Goal: Task Accomplishment & Management: Complete application form

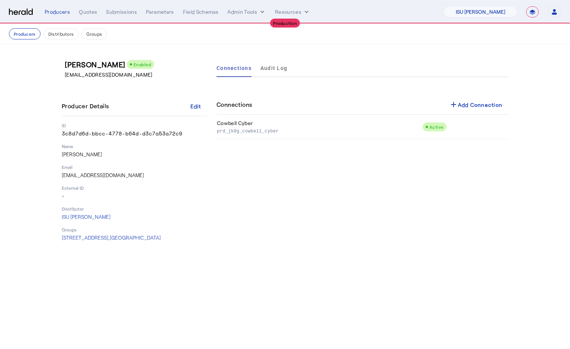
select select "pfm_15um_isu_massie"
select select "**********"
click at [460, 9] on select "1Fort Affinity Risk [PERSON_NAME] [PERSON_NAME] CRC Campus Coverage Citadel Fif…" at bounding box center [480, 11] width 74 height 11
click at [239, 14] on button "Admin Tools" at bounding box center [246, 11] width 39 height 7
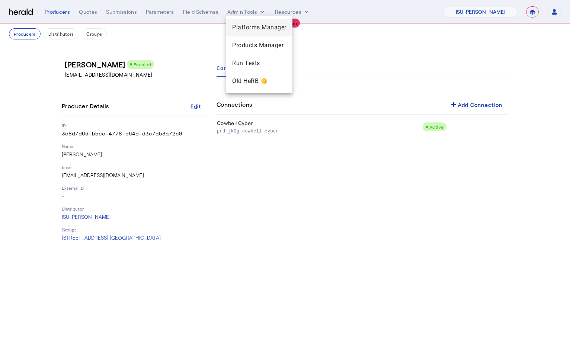
click at [241, 21] on div "Platforms Manager" at bounding box center [259, 28] width 66 height 18
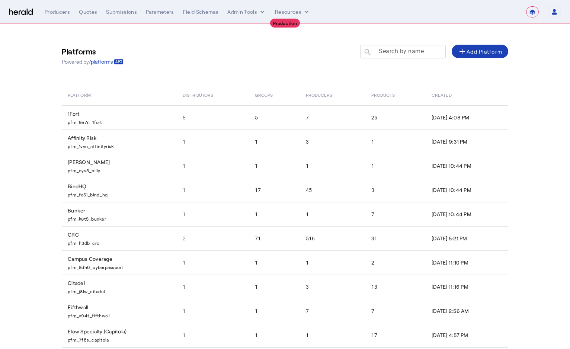
click at [411, 53] on mat-label "Search by name" at bounding box center [401, 51] width 45 height 7
click at [411, 53] on input "Search by name" at bounding box center [406, 51] width 67 height 9
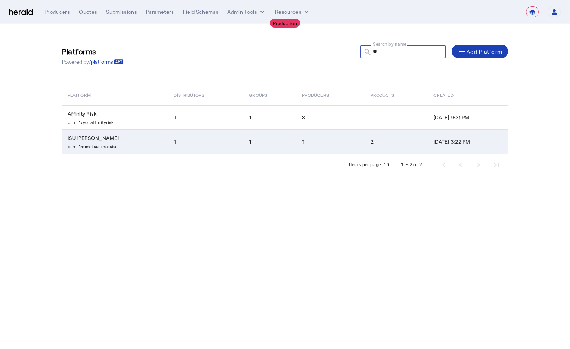
type input "*"
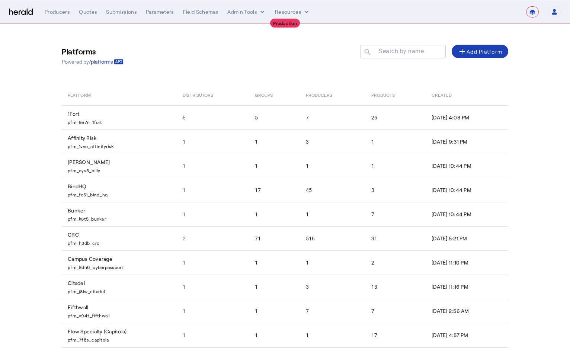
click at [383, 34] on div "Platforms Powered by /platforms Search by name search add Add Platform Platform…" at bounding box center [285, 204] width 476 height 360
click at [387, 54] on mat-label "Search by name" at bounding box center [401, 51] width 45 height 7
click at [387, 54] on input "Search by name" at bounding box center [406, 51] width 67 height 9
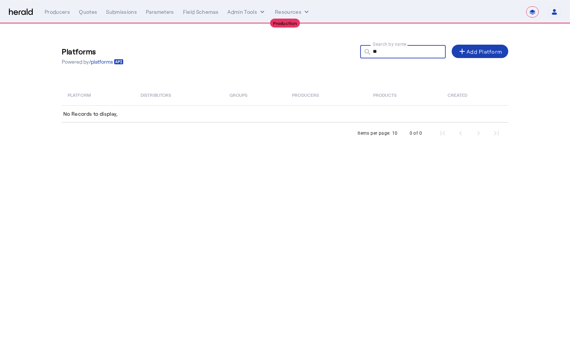
type input "*"
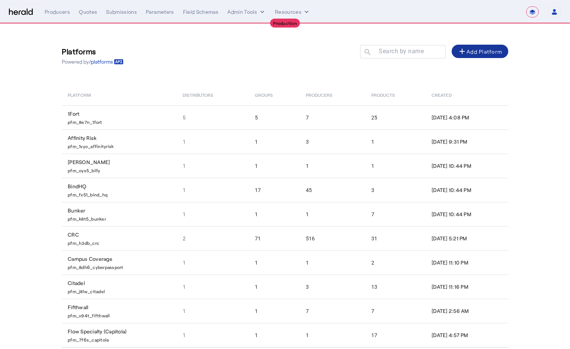
click at [483, 52] on div "add Add Platform" at bounding box center [479, 51] width 45 height 9
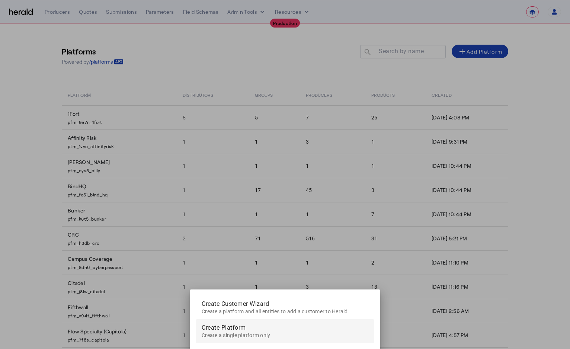
click at [229, 330] on span "Create a single platform only" at bounding box center [285, 334] width 167 height 9
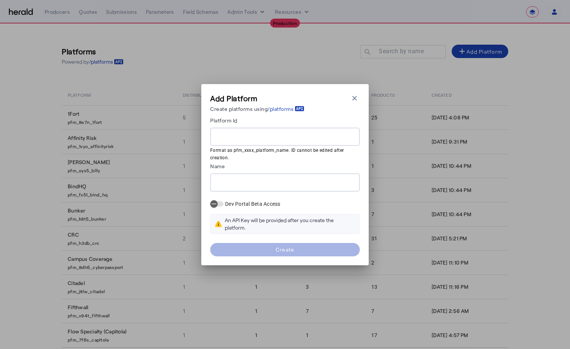
click at [245, 137] on input "Platform Id" at bounding box center [285, 136] width 138 height 9
type input "****"
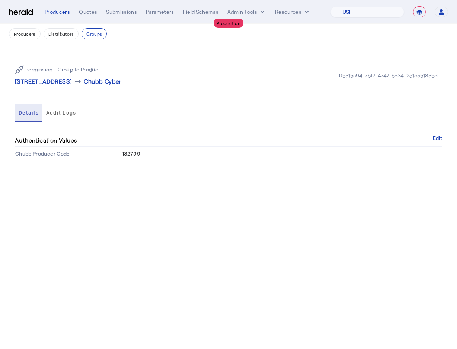
select select "pfm_26eq_USI"
select select "**********"
click at [250, 12] on button "Admin Tools" at bounding box center [246, 11] width 39 height 7
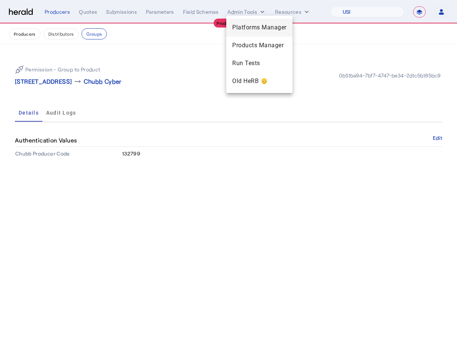
click at [249, 26] on span "Platforms Manager" at bounding box center [259, 27] width 54 height 9
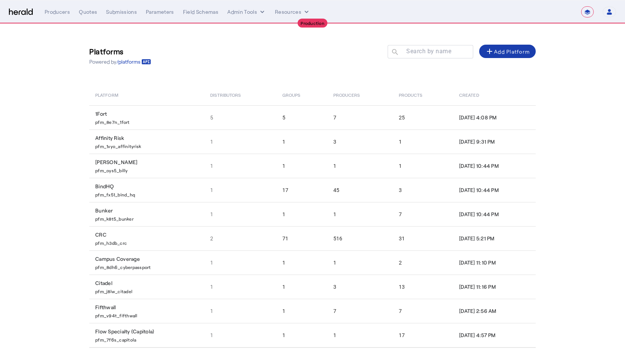
click at [456, 54] on div "add Add Platform" at bounding box center [507, 51] width 45 height 9
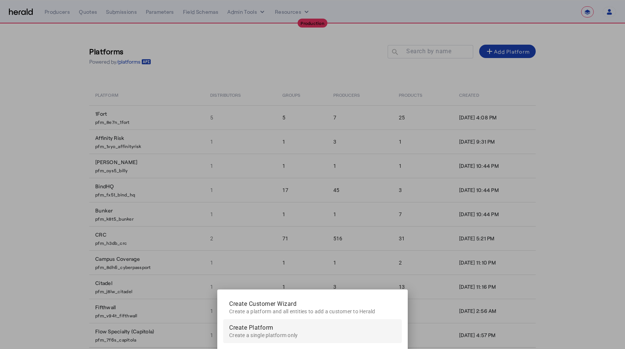
click at [261, 332] on span "Create a single platform only" at bounding box center [263, 335] width 68 height 6
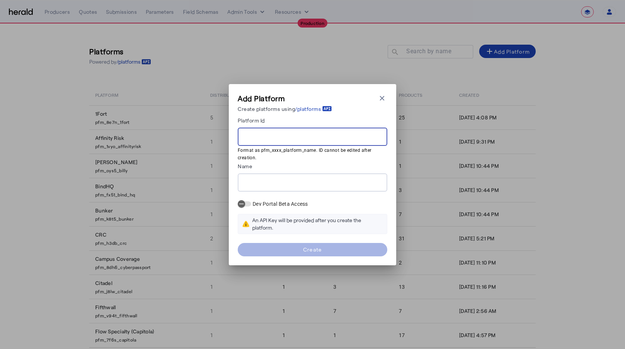
click at [261, 136] on input "Platform Id" at bounding box center [313, 136] width 138 height 9
type input "**********"
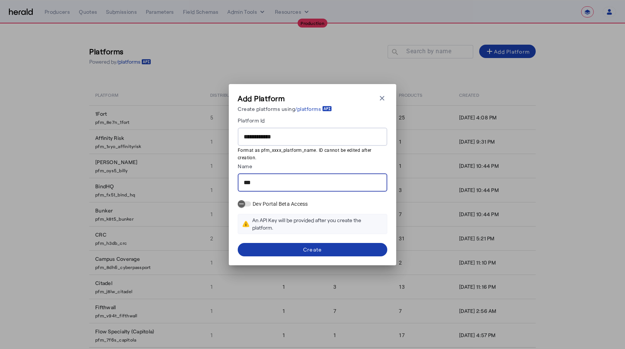
type input "***"
click at [288, 252] on span at bounding box center [313, 250] width 150 height 18
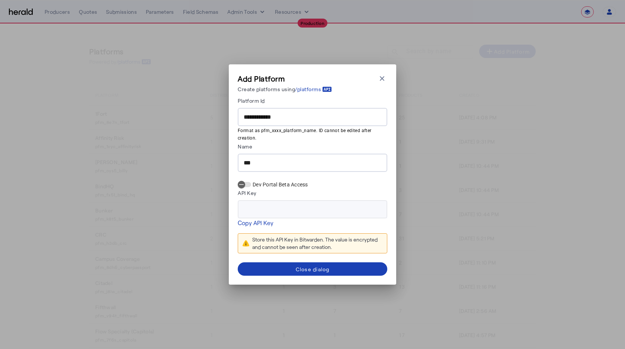
type input "**********"
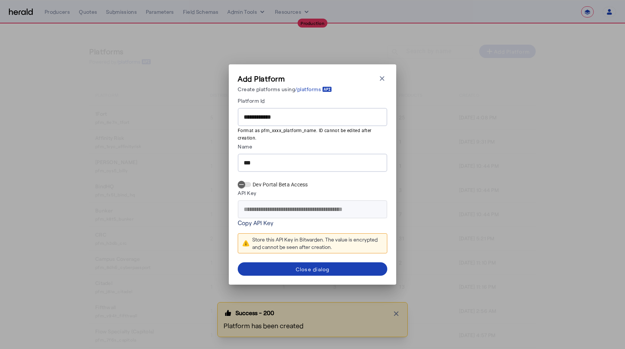
click at [258, 221] on link "Copy API Key" at bounding box center [256, 222] width 36 height 9
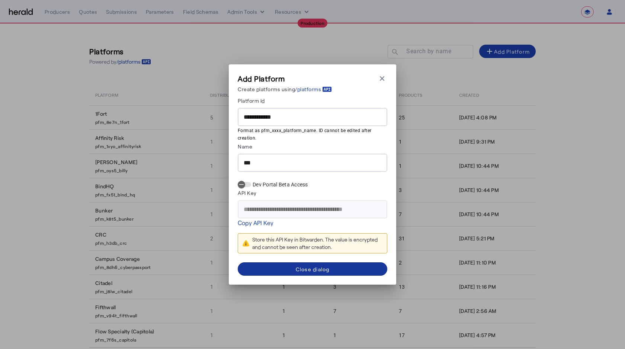
click at [299, 272] on span at bounding box center [313, 269] width 150 height 18
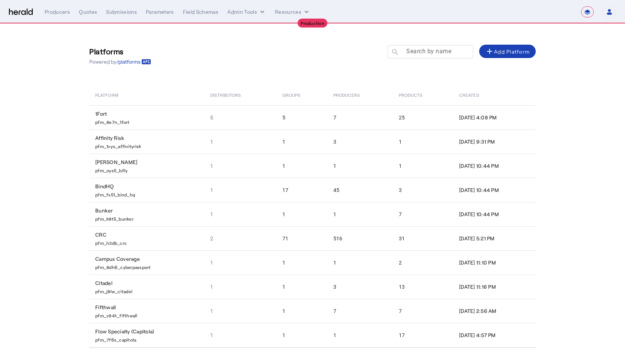
click at [411, 54] on mat-label "Search by name" at bounding box center [428, 51] width 45 height 7
click at [411, 54] on input "Search by name" at bounding box center [433, 51] width 67 height 9
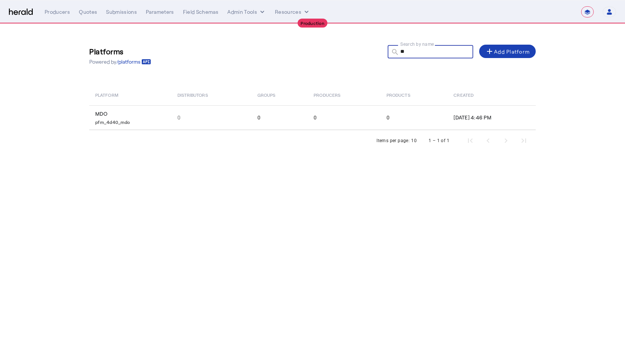
type input "***"
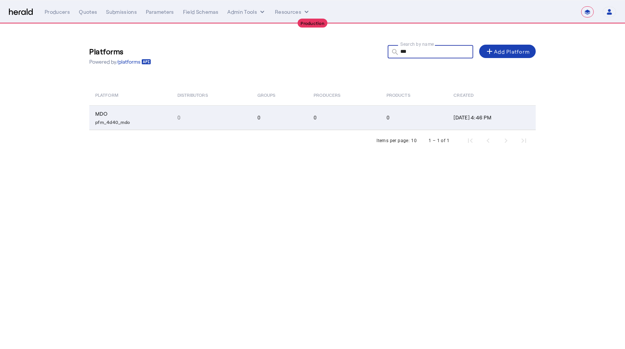
click at [235, 127] on td "0" at bounding box center [211, 117] width 80 height 25
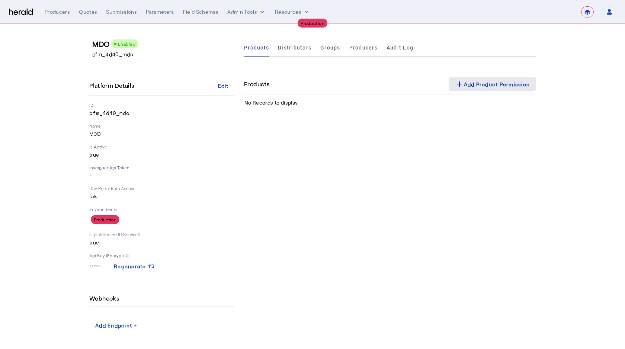
click at [456, 87] on div "add Add Product Permission" at bounding box center [492, 84] width 75 height 9
select select "pfm_26eq_USI"
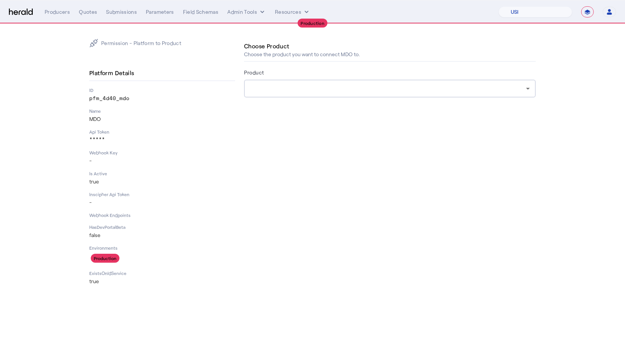
click at [292, 87] on div at bounding box center [388, 88] width 276 height 9
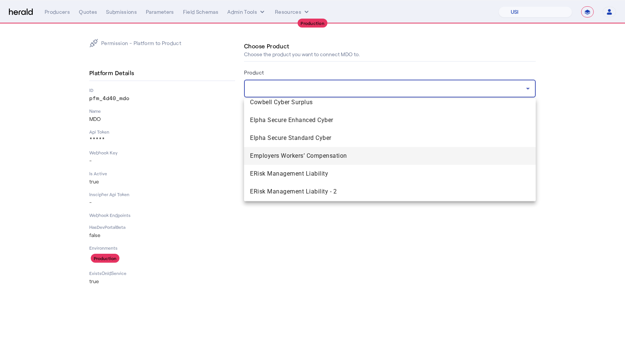
scroll to position [679, 0]
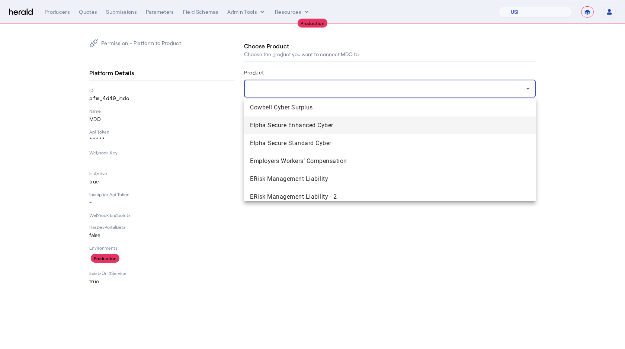
click at [296, 130] on mat-option "Elpha Secure Enhanced Cyber" at bounding box center [390, 125] width 292 height 18
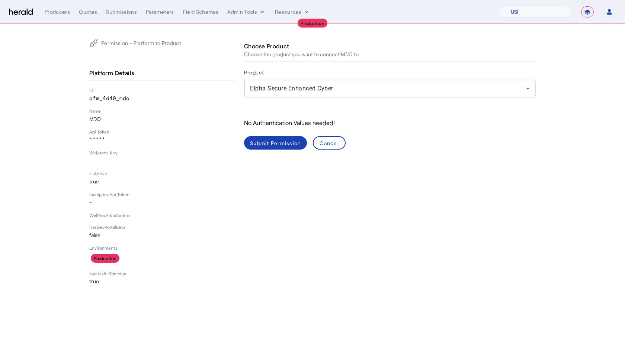
click at [157, 198] on div "Inscipher Api Token -" at bounding box center [162, 198] width 146 height 15
click at [281, 90] on span "Elpha Secure Enhanced Cyber" at bounding box center [291, 88] width 83 height 7
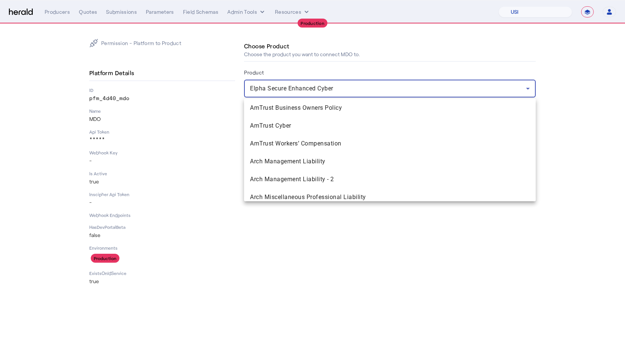
scroll to position [613, 0]
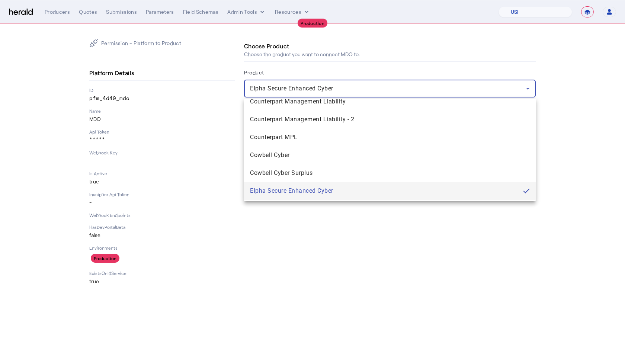
click at [222, 113] on div at bounding box center [312, 174] width 625 height 349
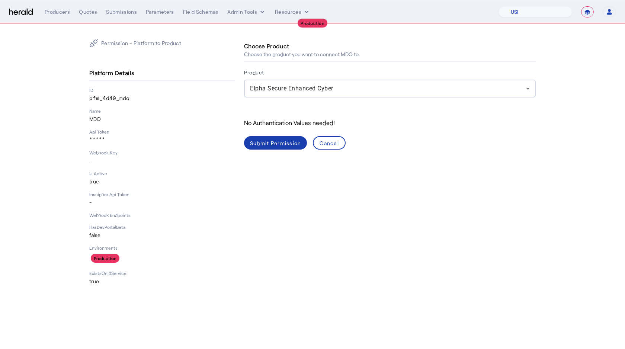
click at [278, 146] on div "Submit Permission" at bounding box center [275, 143] width 51 height 8
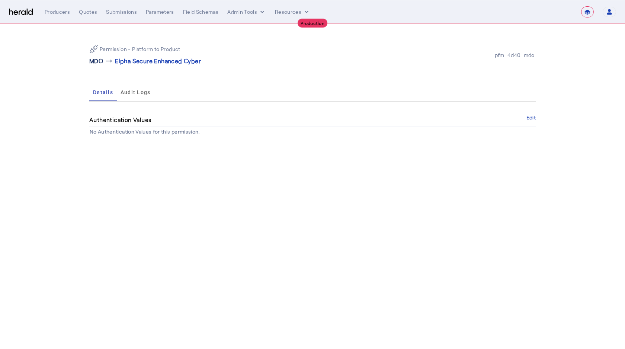
click at [96, 63] on p "MDO" at bounding box center [96, 61] width 14 height 9
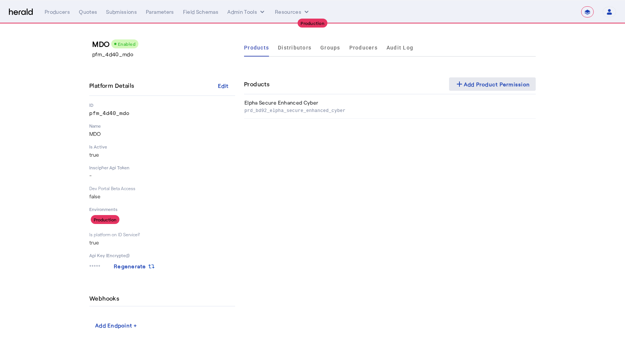
click at [456, 80] on div "add Add Product Permission" at bounding box center [492, 84] width 75 height 9
select select "pfm_26eq_USI"
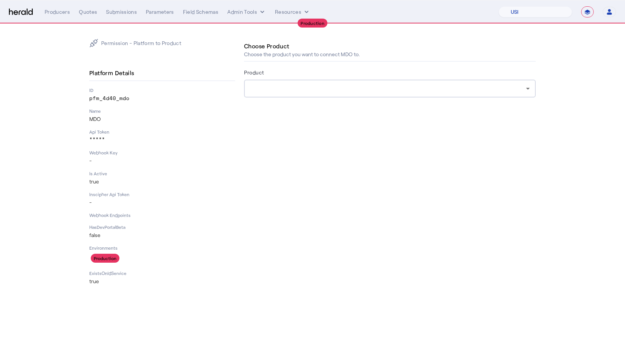
click at [315, 94] on div at bounding box center [390, 89] width 280 height 18
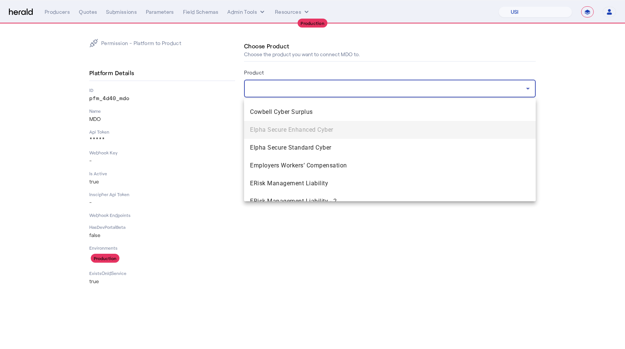
scroll to position [669, 0]
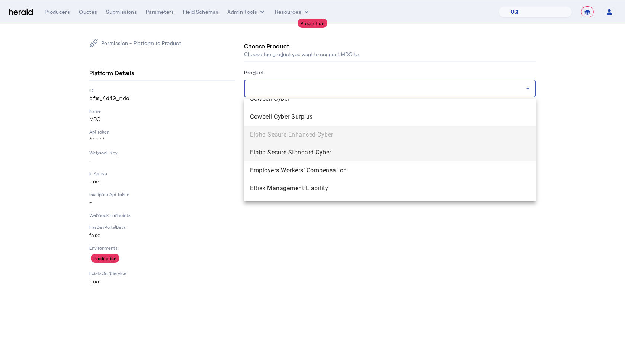
click at [293, 156] on span "Elpha Secure Standard Cyber" at bounding box center [390, 152] width 280 height 9
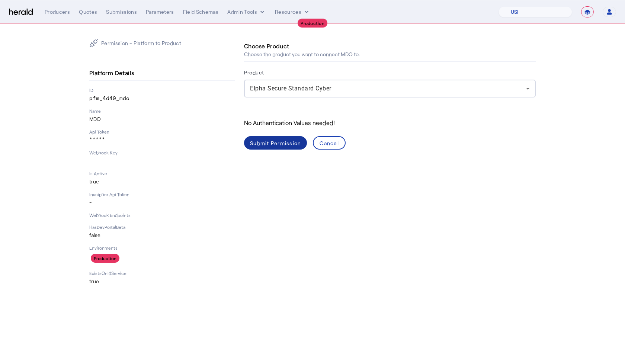
click at [273, 141] on div "Submit Permission" at bounding box center [275, 143] width 51 height 8
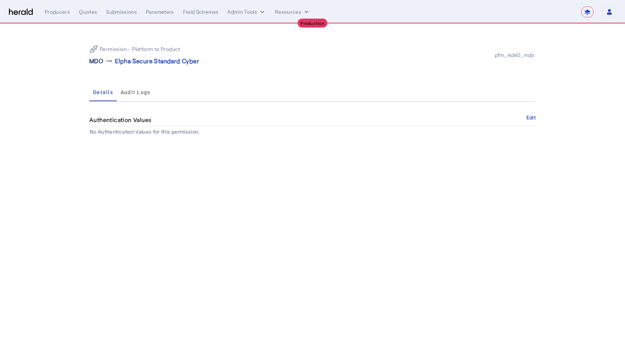
click at [98, 60] on p "MDO" at bounding box center [96, 61] width 14 height 9
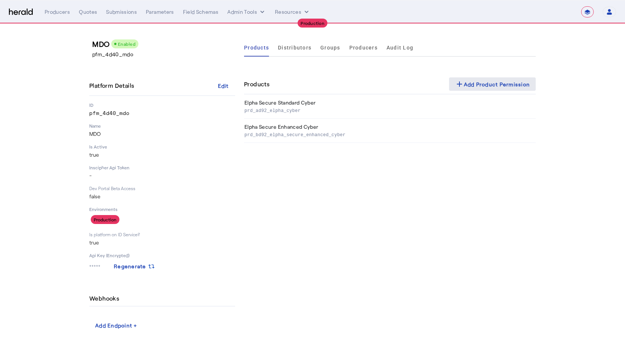
click at [456, 83] on div "add Add Product Permission" at bounding box center [492, 84] width 75 height 9
select select "pfm_26eq_USI"
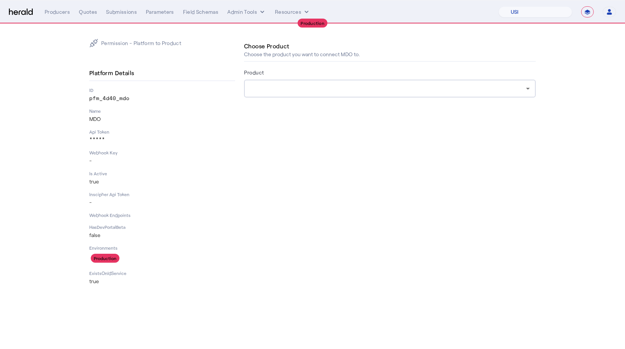
click at [429, 87] on div at bounding box center [388, 88] width 276 height 9
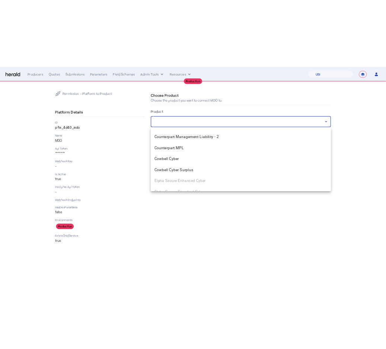
scroll to position [648, 0]
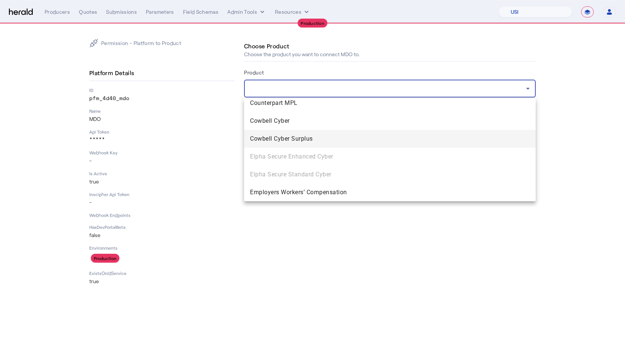
click at [316, 136] on span "Cowbell Cyber Surplus" at bounding box center [390, 138] width 280 height 9
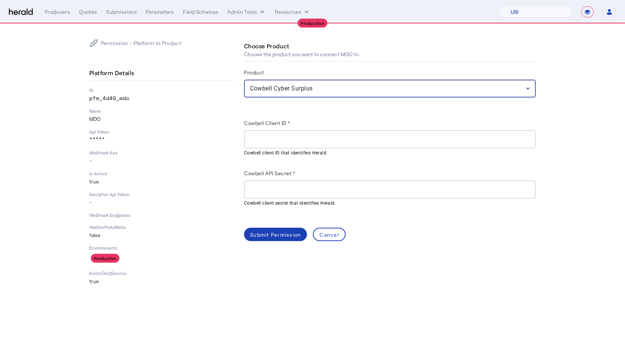
click at [314, 133] on div at bounding box center [390, 139] width 280 height 18
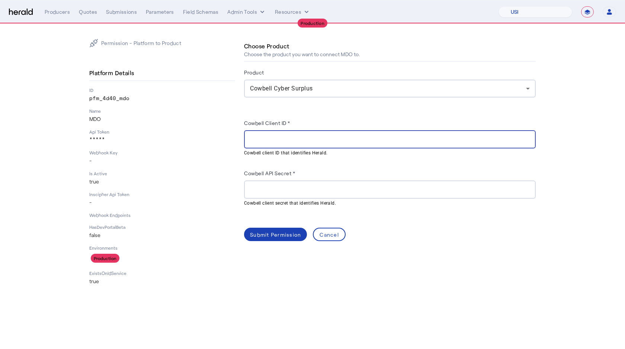
click at [313, 140] on input "Cowbell Client ID *" at bounding box center [390, 139] width 280 height 9
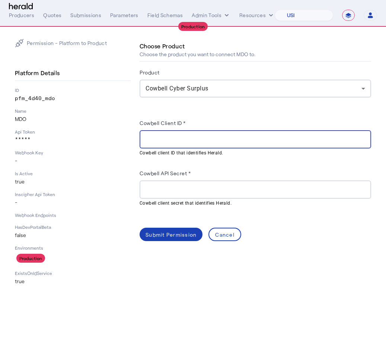
paste input "**********"
type input "**********"
